Goal: Check status: Check status

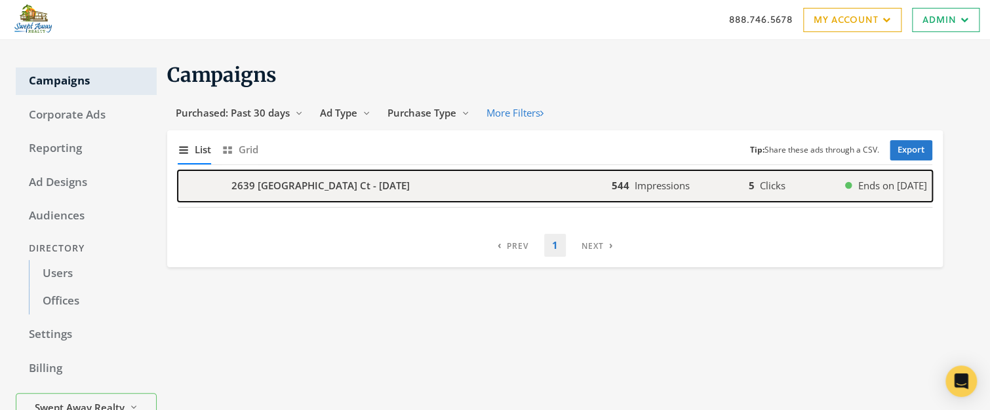
click at [313, 182] on b "2639 [GEOGRAPHIC_DATA] Ct - [DATE]" at bounding box center [320, 185] width 178 height 15
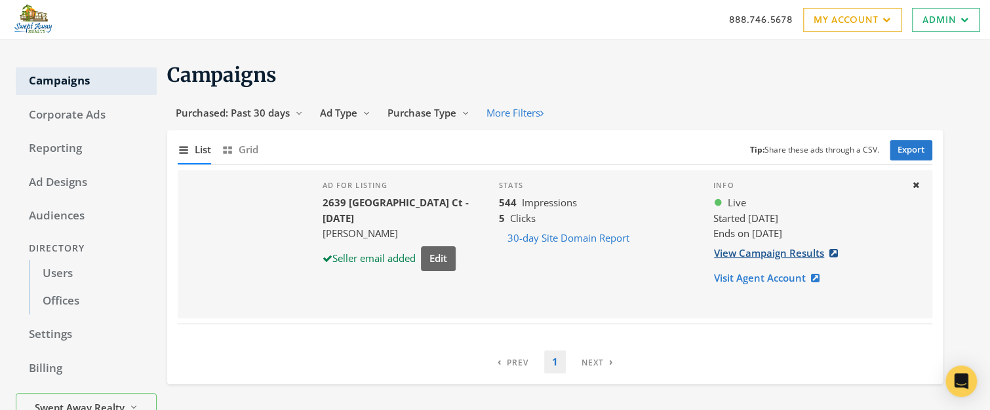
click at [772, 253] on link "View Campaign Results" at bounding box center [779, 253] width 133 height 24
click at [740, 249] on link "View Campaign Results" at bounding box center [779, 253] width 133 height 24
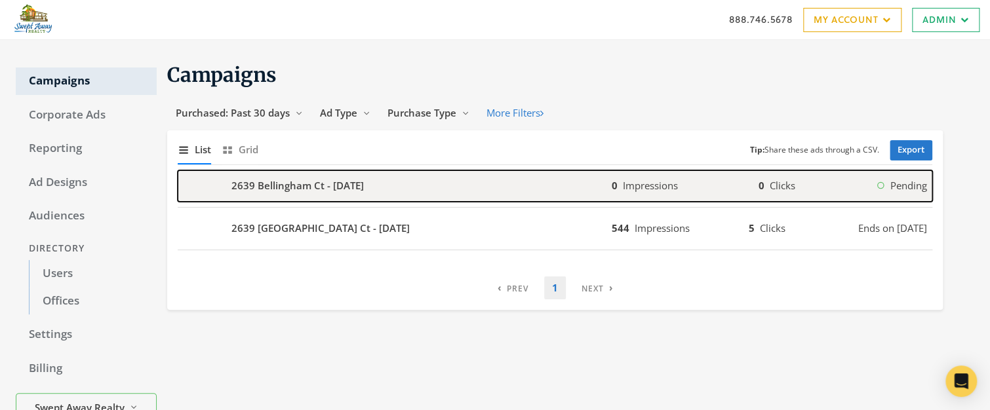
click at [338, 185] on b "2639 Bellingham Ct - [DATE]" at bounding box center [297, 185] width 132 height 15
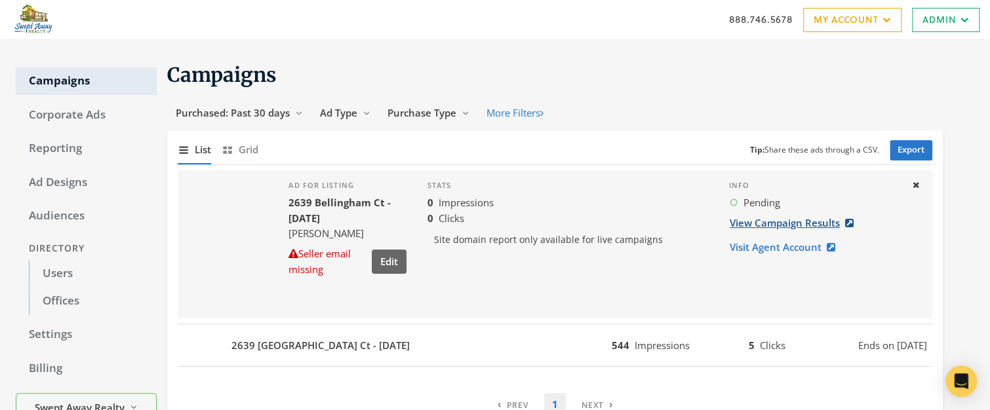
click at [780, 224] on link "View Campaign Results" at bounding box center [795, 223] width 133 height 24
